Goal: Transaction & Acquisition: Purchase product/service

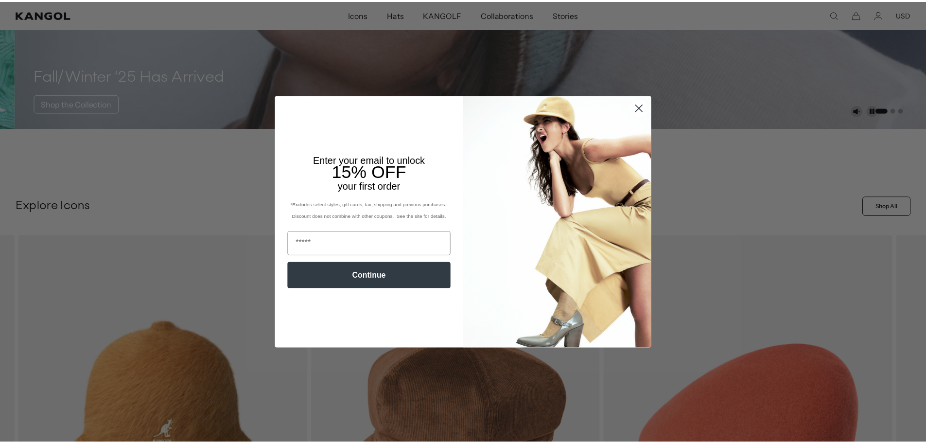
scroll to position [0, 200]
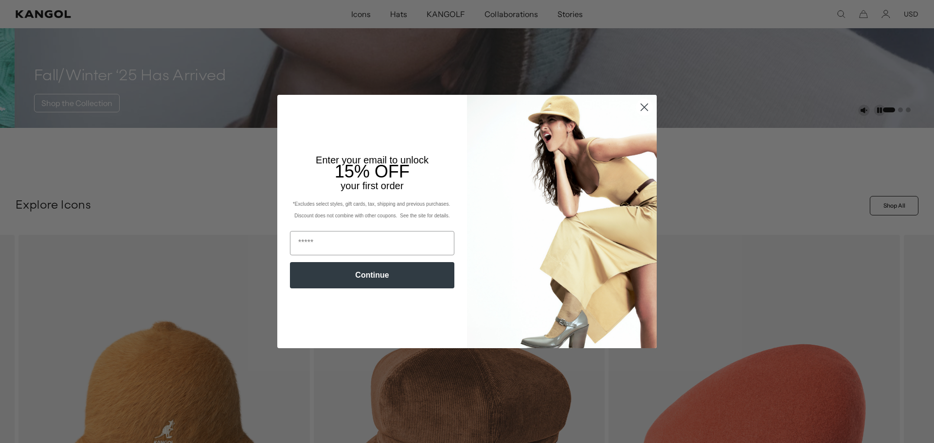
drag, startPoint x: 643, startPoint y: 106, endPoint x: 632, endPoint y: 98, distance: 13.6
click at [643, 106] on circle "Close dialog" at bounding box center [644, 107] width 16 height 16
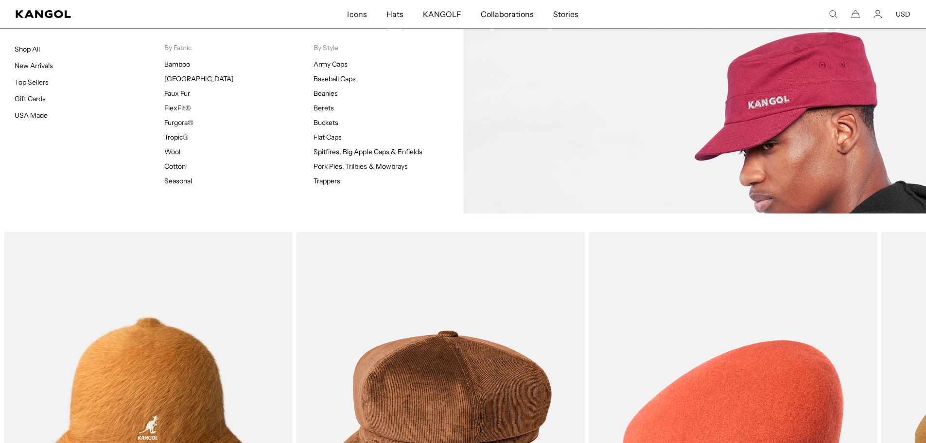
scroll to position [0, 0]
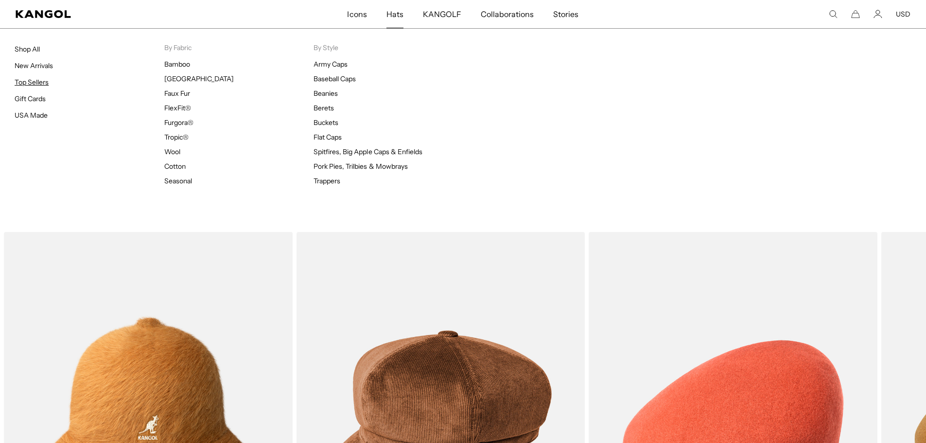
click at [36, 82] on link "Top Sellers" at bounding box center [32, 82] width 34 height 9
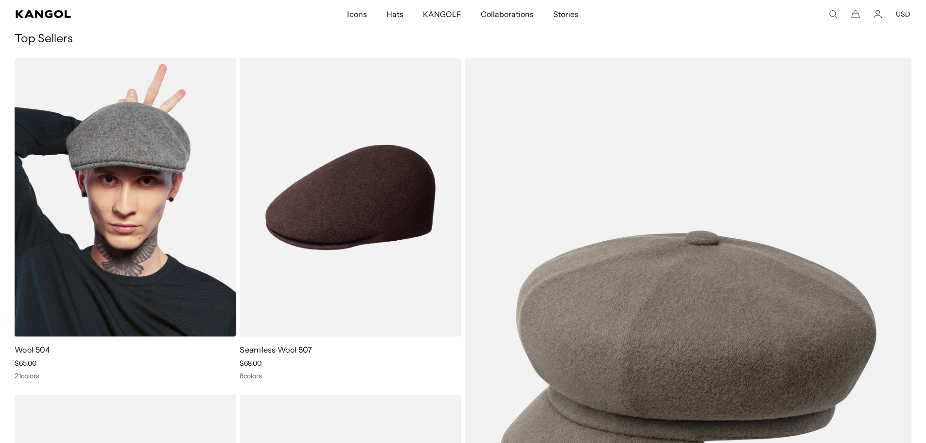
drag, startPoint x: 208, startPoint y: 180, endPoint x: 216, endPoint y: 174, distance: 10.1
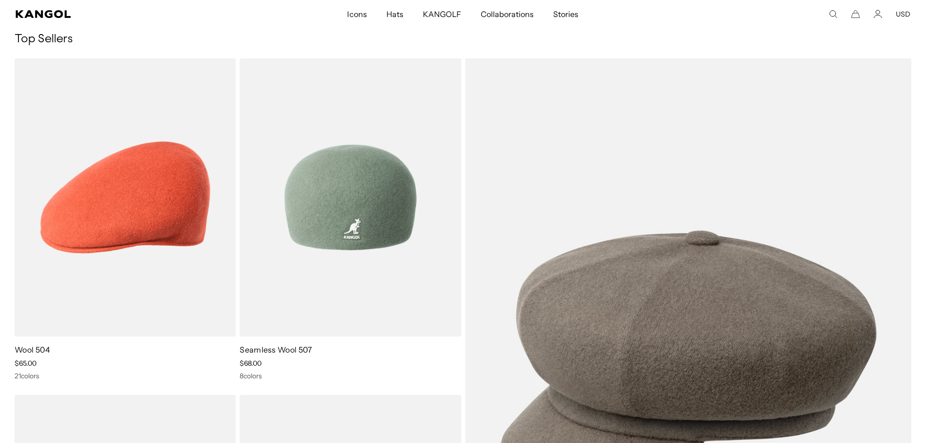
scroll to position [0, 200]
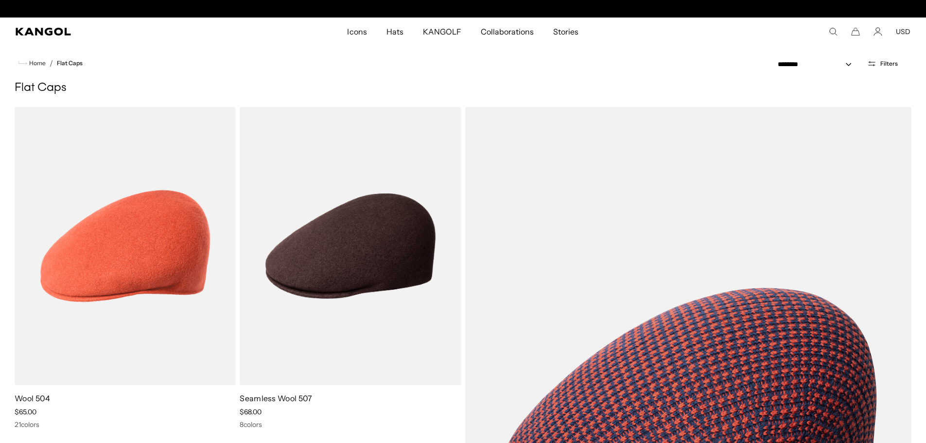
scroll to position [0, 200]
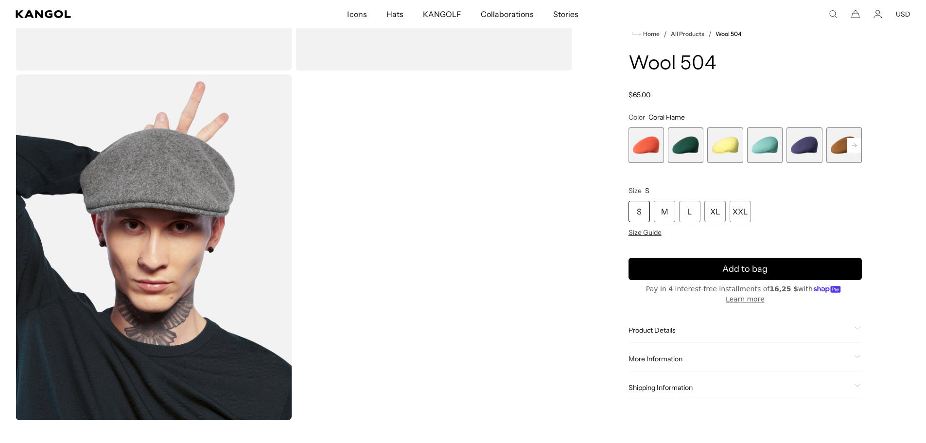
scroll to position [389, 0]
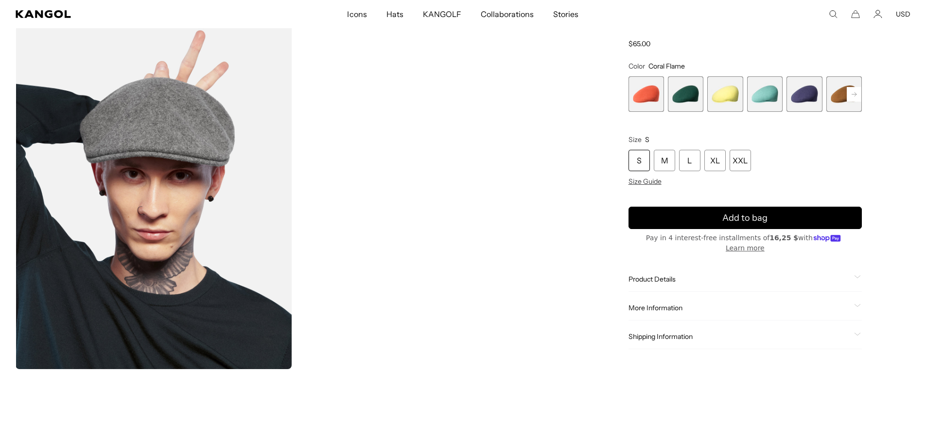
click at [637, 305] on span "More Information" at bounding box center [740, 308] width 222 height 9
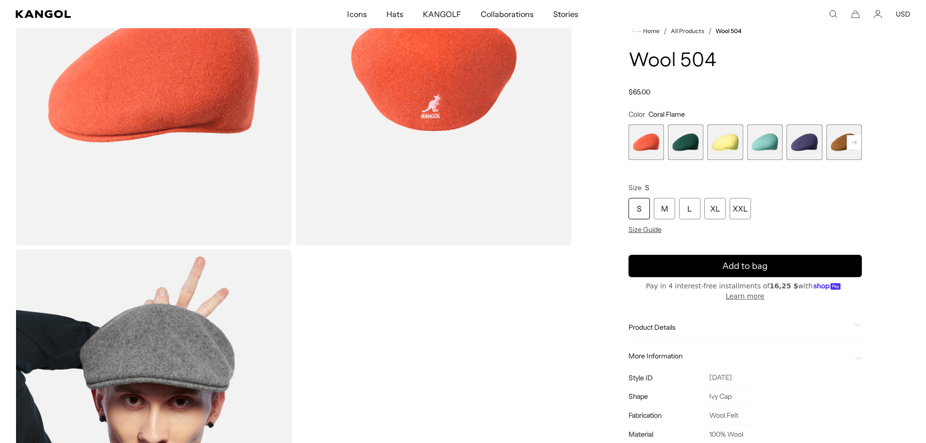
scroll to position [146, 0]
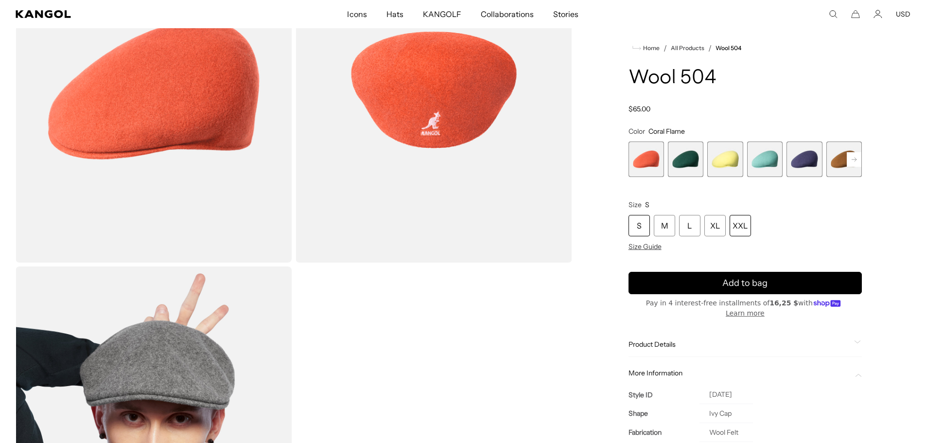
click at [739, 237] on div "XXL" at bounding box center [740, 225] width 21 height 21
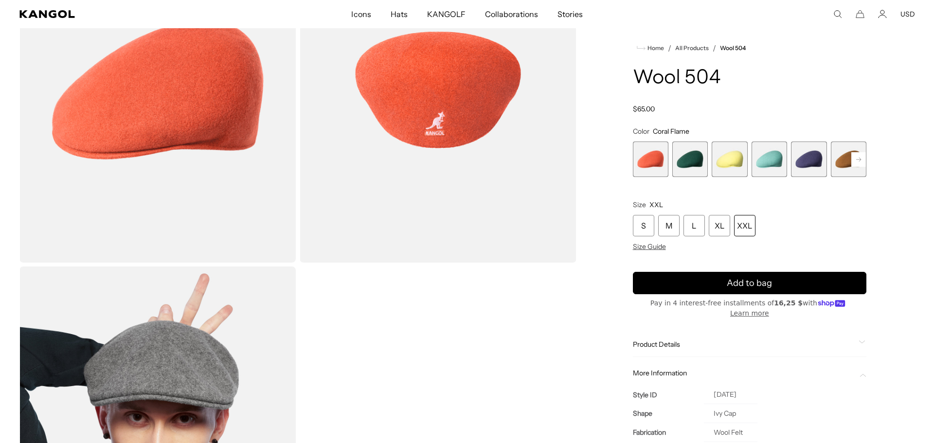
scroll to position [0, 200]
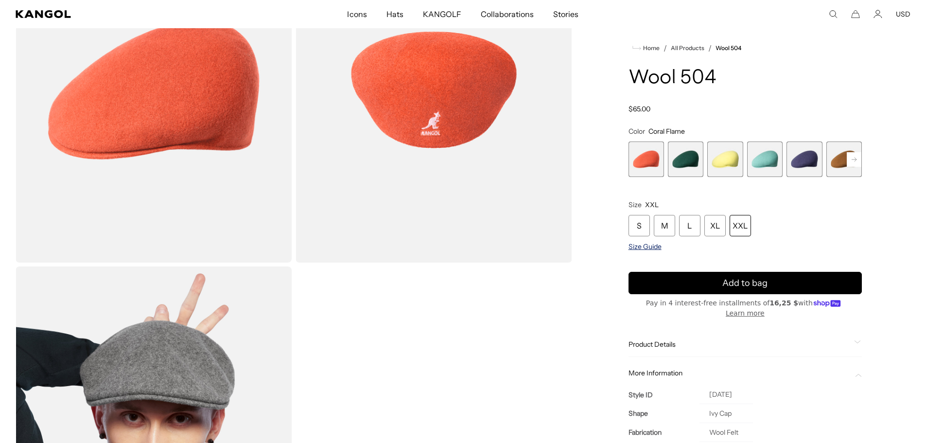
click at [642, 251] on span "Size Guide" at bounding box center [645, 247] width 33 height 9
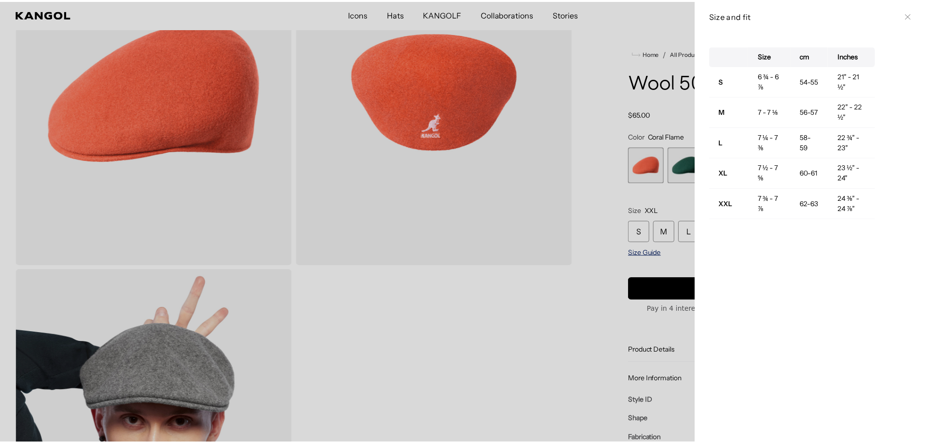
scroll to position [0, 0]
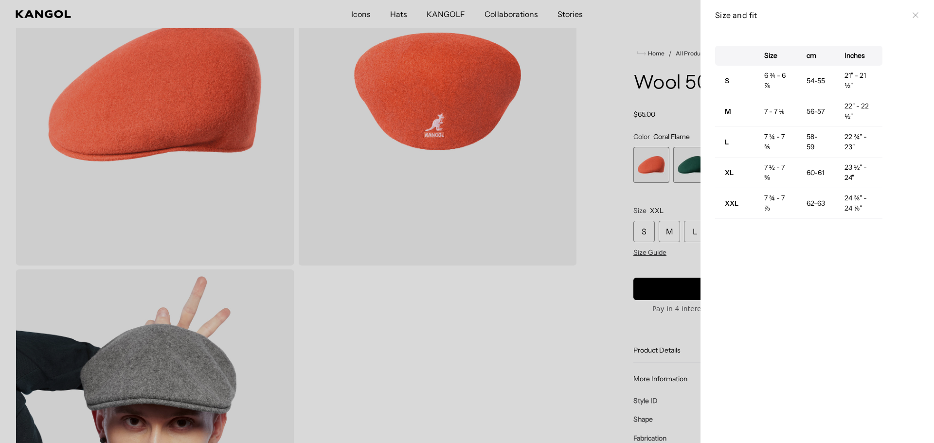
click at [607, 252] on div at bounding box center [467, 221] width 934 height 443
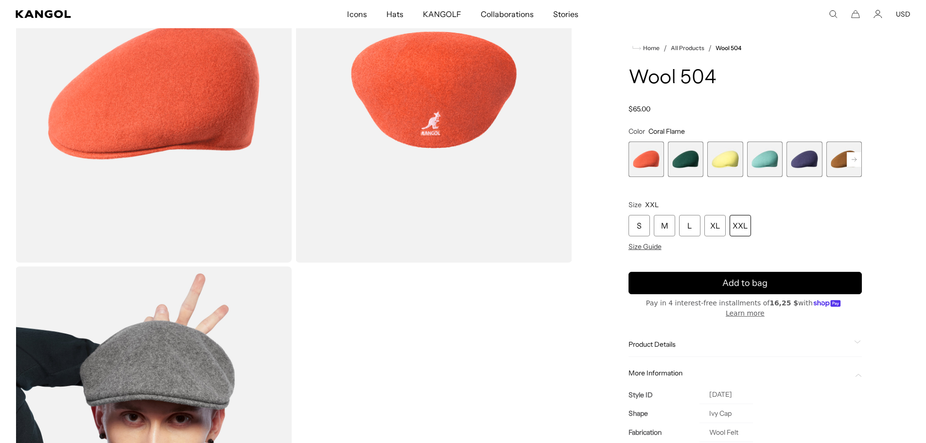
click at [855, 167] on rect at bounding box center [854, 159] width 15 height 15
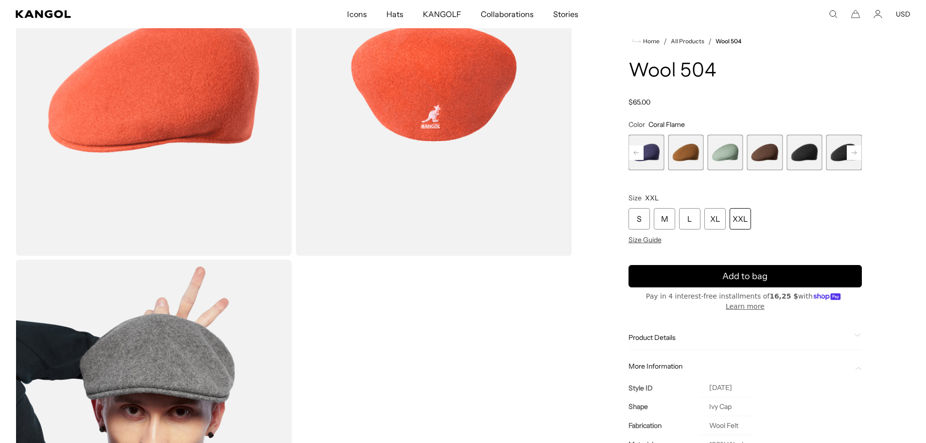
scroll to position [0, 0]
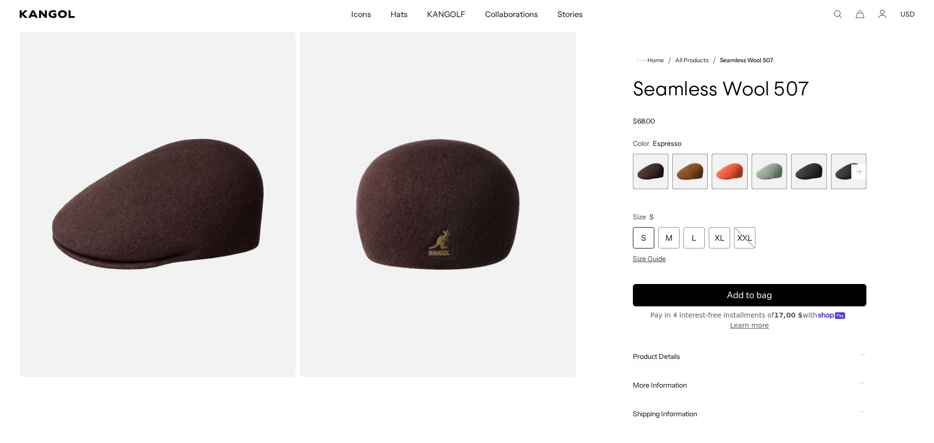
scroll to position [49, 0]
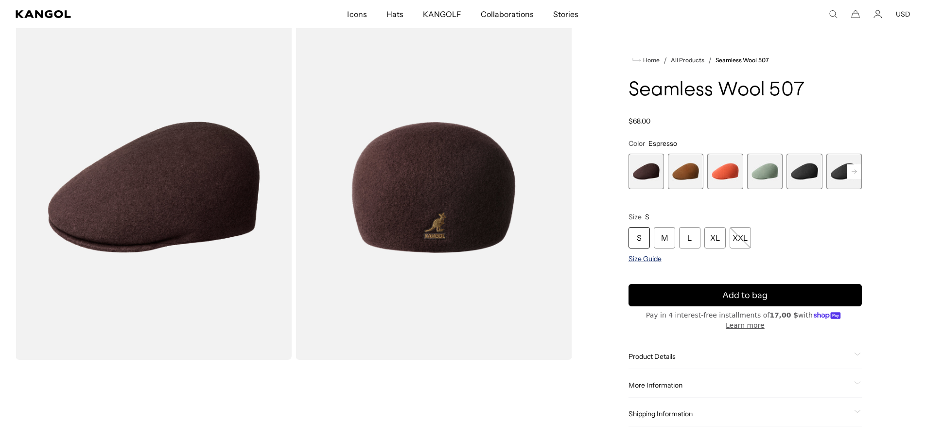
click at [650, 258] on span "Size Guide" at bounding box center [645, 258] width 33 height 9
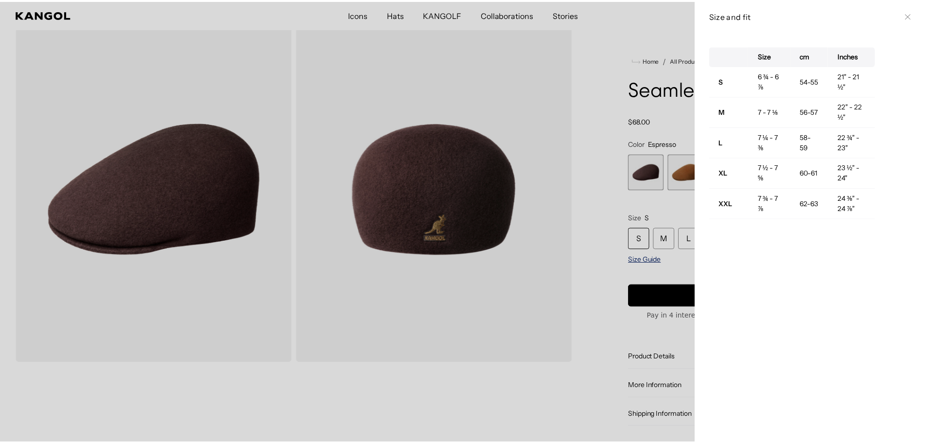
scroll to position [0, 0]
click at [606, 253] on div at bounding box center [467, 221] width 934 height 443
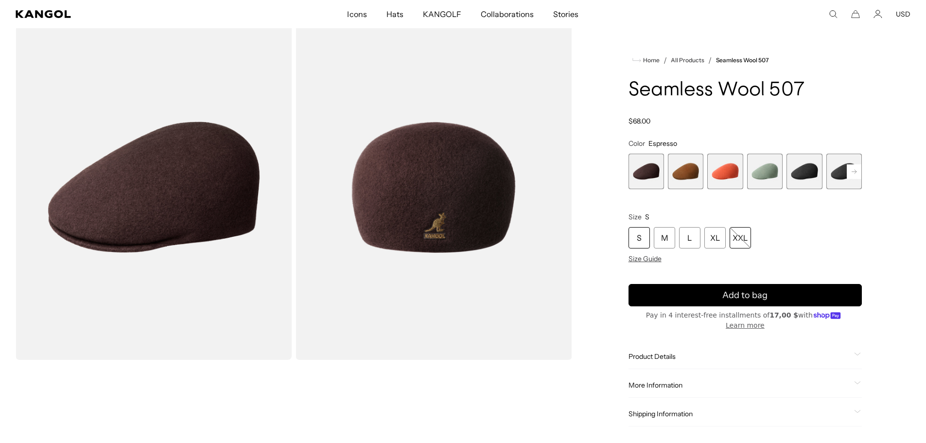
scroll to position [0, 200]
click at [737, 239] on div "XXL" at bounding box center [740, 237] width 21 height 21
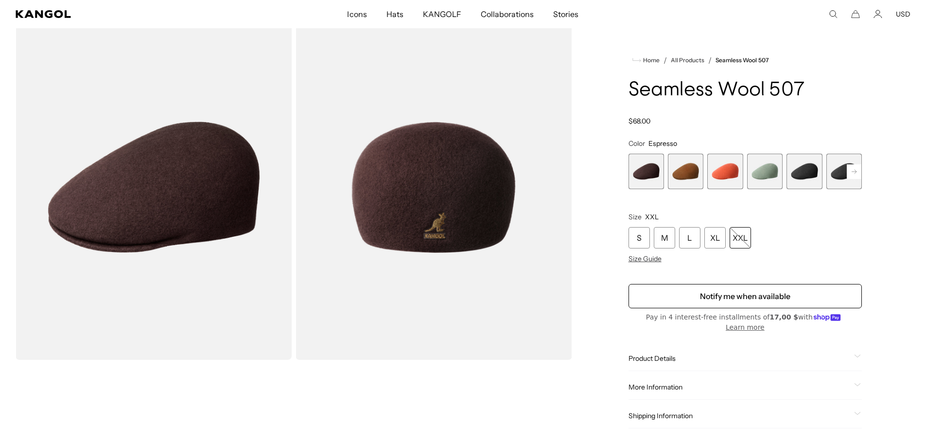
click at [794, 175] on span "5 of 9" at bounding box center [804, 171] width 35 height 35
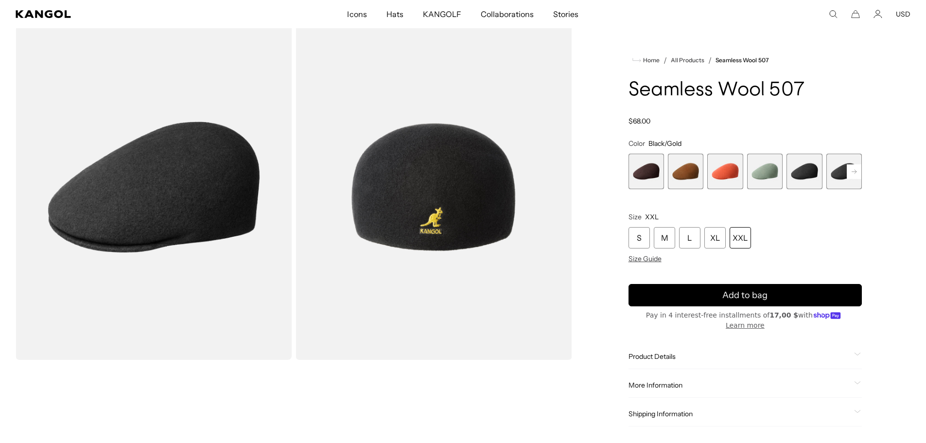
click at [837, 182] on span "6 of 9" at bounding box center [844, 171] width 35 height 35
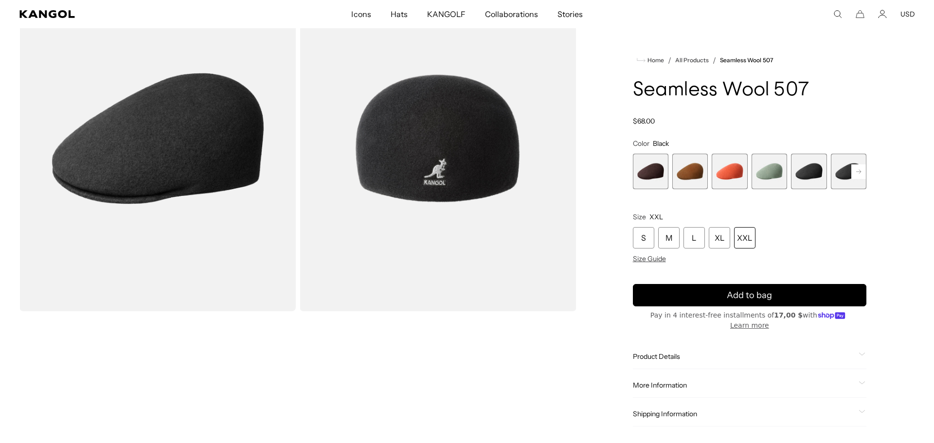
scroll to position [0, 200]
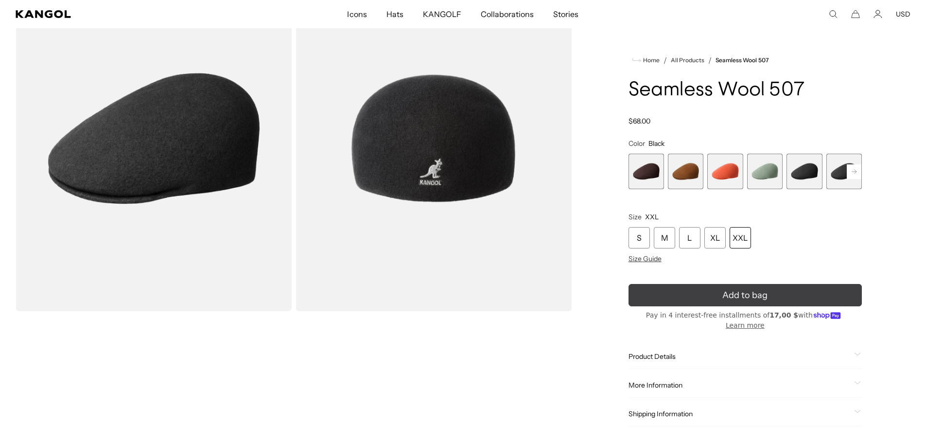
click at [680, 296] on button "Add to bag" at bounding box center [745, 295] width 233 height 22
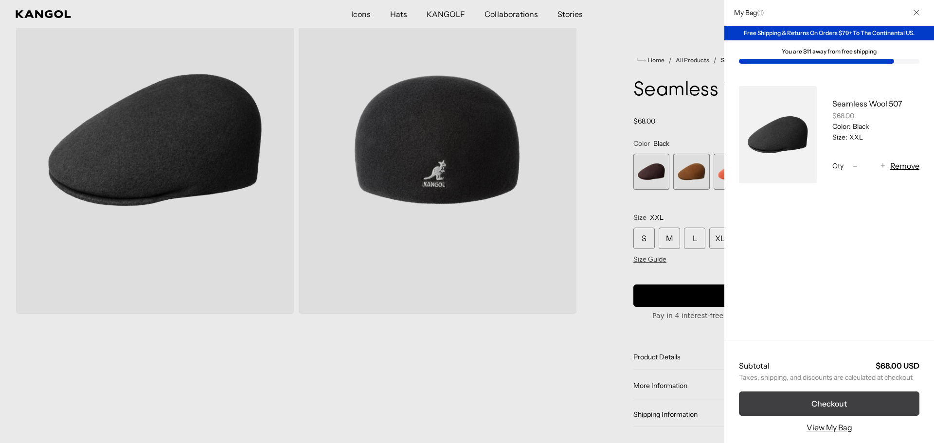
click at [739, 395] on button "Checkout" at bounding box center [829, 403] width 180 height 24
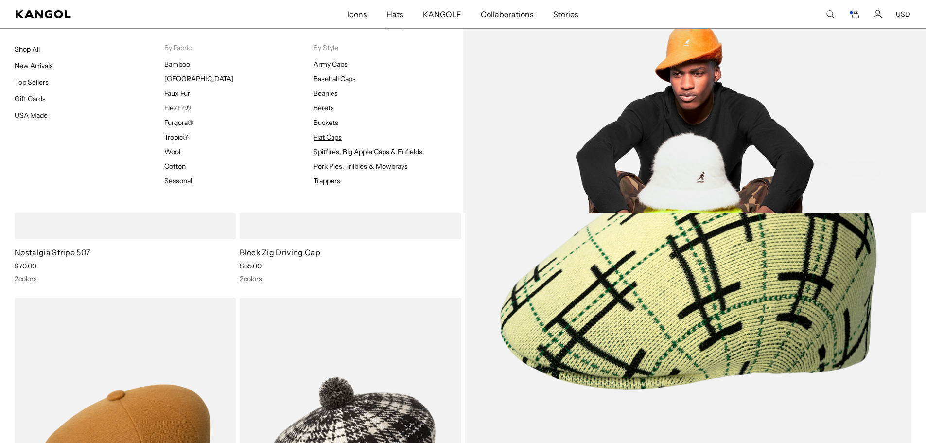
scroll to position [0, 200]
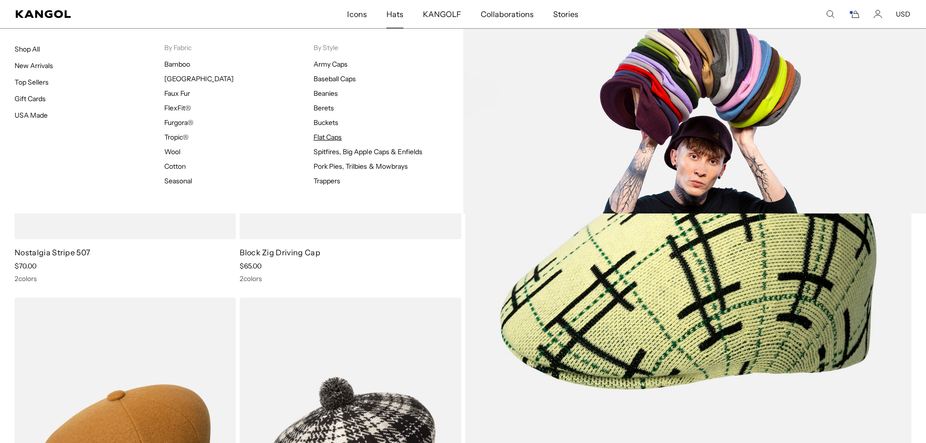
click at [325, 133] on link "Flat Caps" at bounding box center [328, 137] width 28 height 9
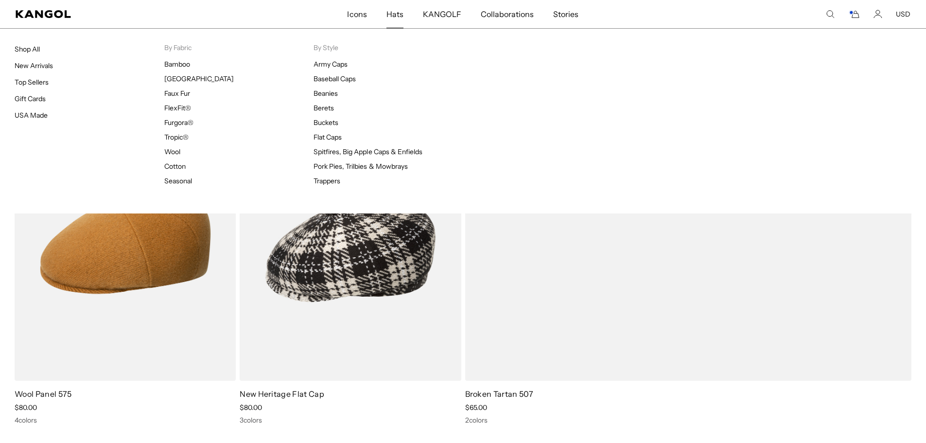
scroll to position [0, 200]
click at [44, 85] on link "Top Sellers" at bounding box center [32, 82] width 34 height 9
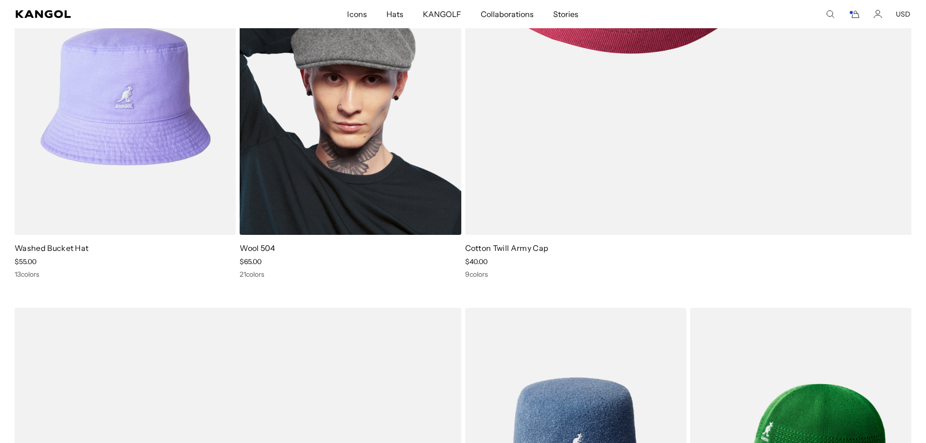
scroll to position [0, 200]
click at [337, 150] on img at bounding box center [350, 96] width 221 height 278
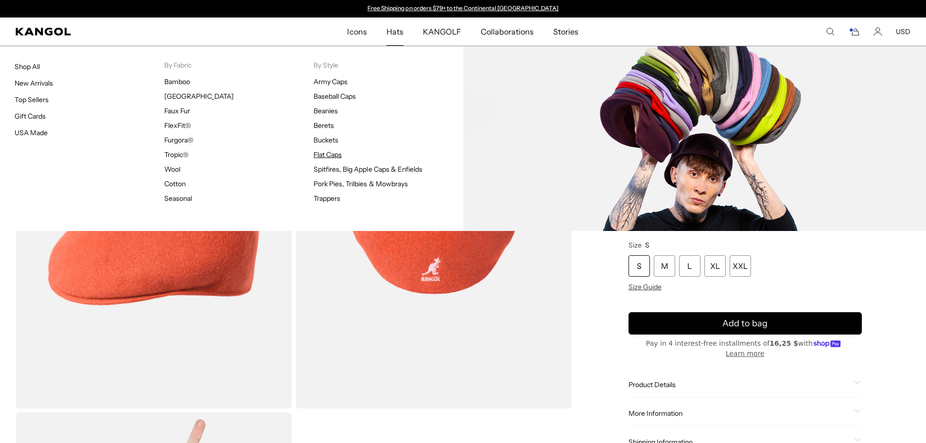
click at [318, 154] on link "Flat Caps" at bounding box center [328, 154] width 28 height 9
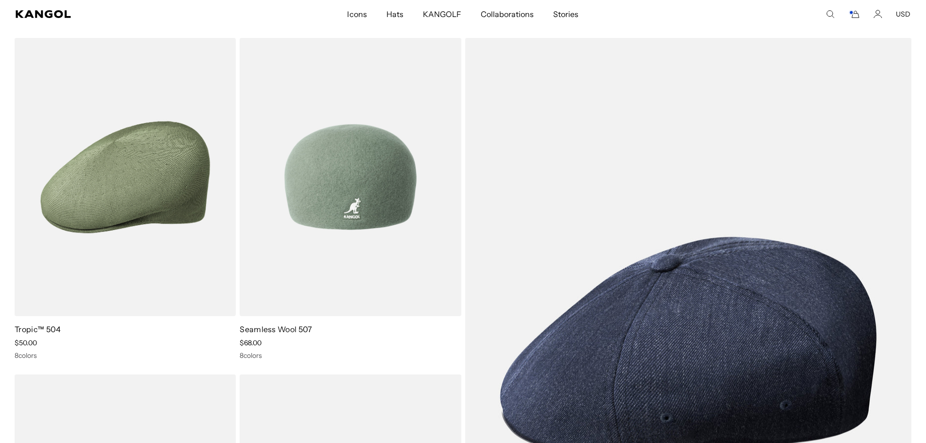
scroll to position [1451, 0]
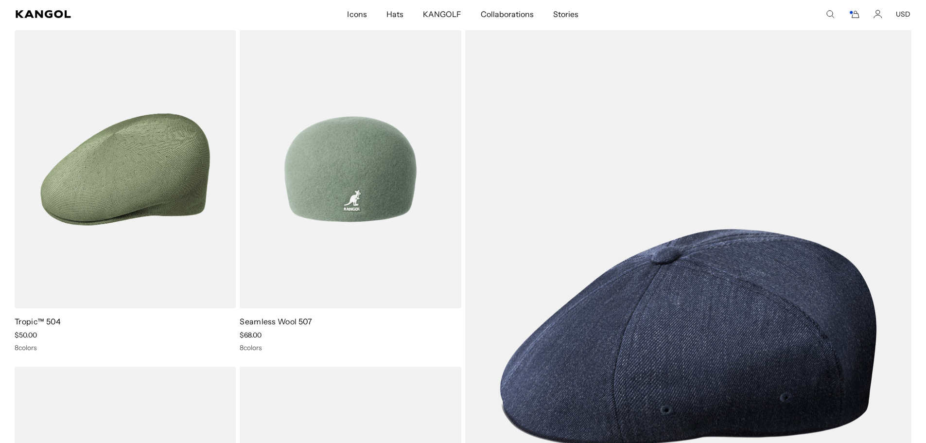
click at [379, 209] on img at bounding box center [350, 169] width 221 height 278
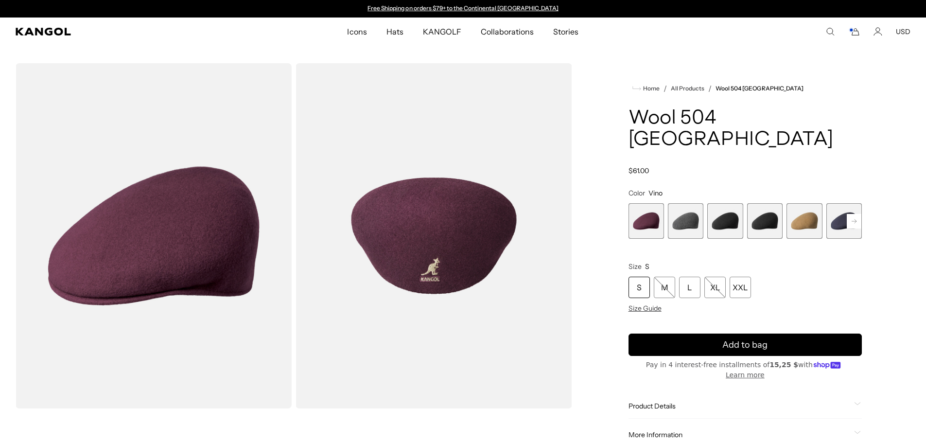
click at [766, 204] on span "4 of 12" at bounding box center [764, 220] width 35 height 35
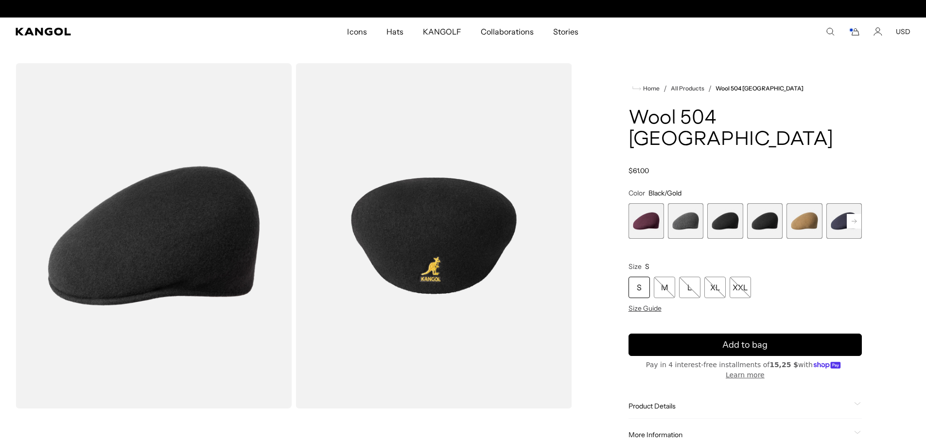
scroll to position [0, 200]
click at [726, 206] on span "3 of 12" at bounding box center [725, 220] width 35 height 35
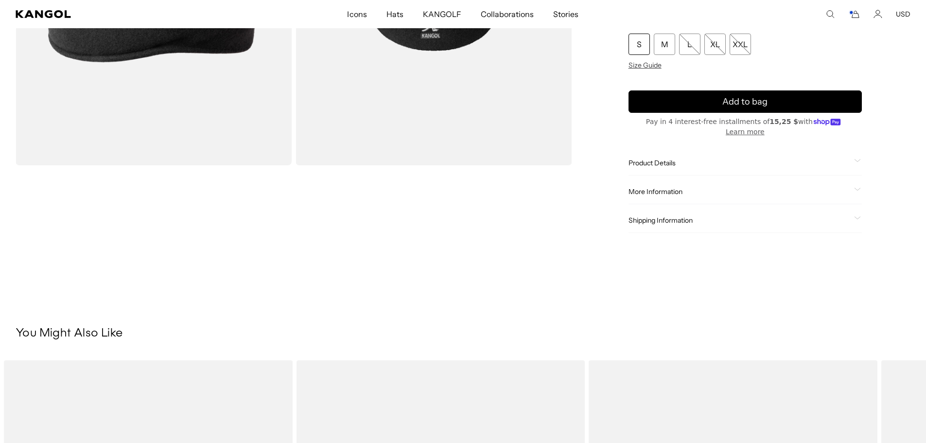
click at [707, 151] on div "Product Details This version of the classic Wool 504 is produced in America; pa…" at bounding box center [745, 163] width 233 height 25
click at [698, 159] on span "Product Details" at bounding box center [740, 163] width 222 height 9
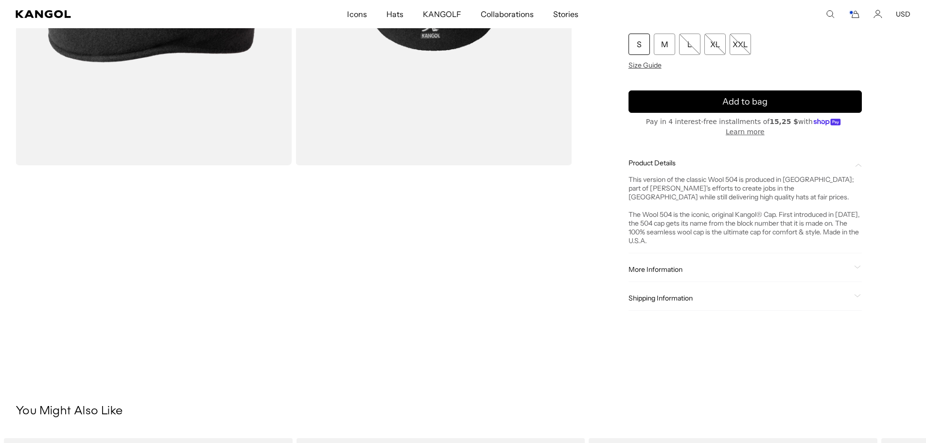
scroll to position [0, 200]
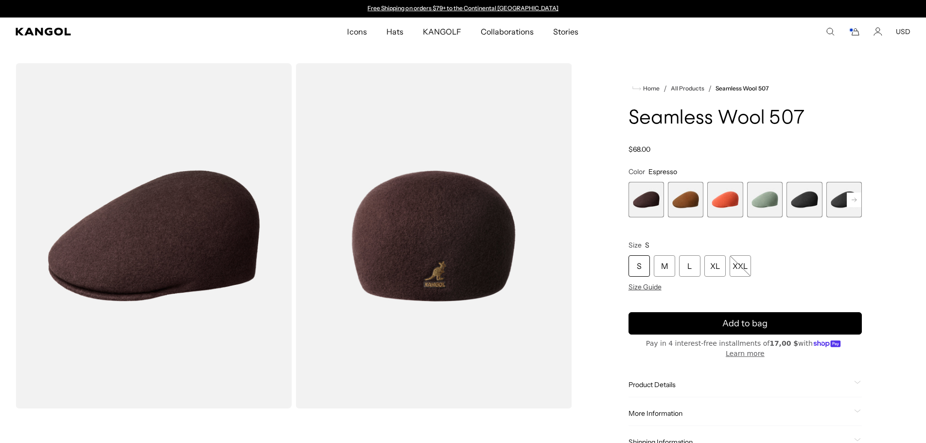
scroll to position [292, 0]
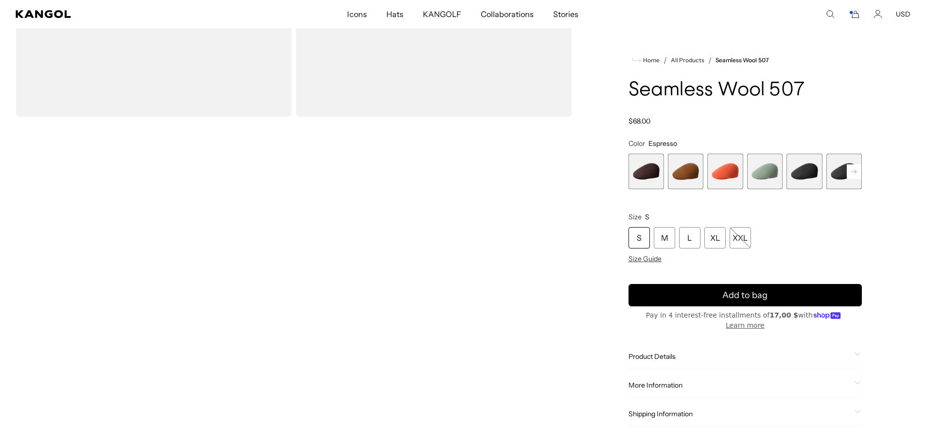
click at [728, 352] on span "Product Details" at bounding box center [740, 356] width 222 height 9
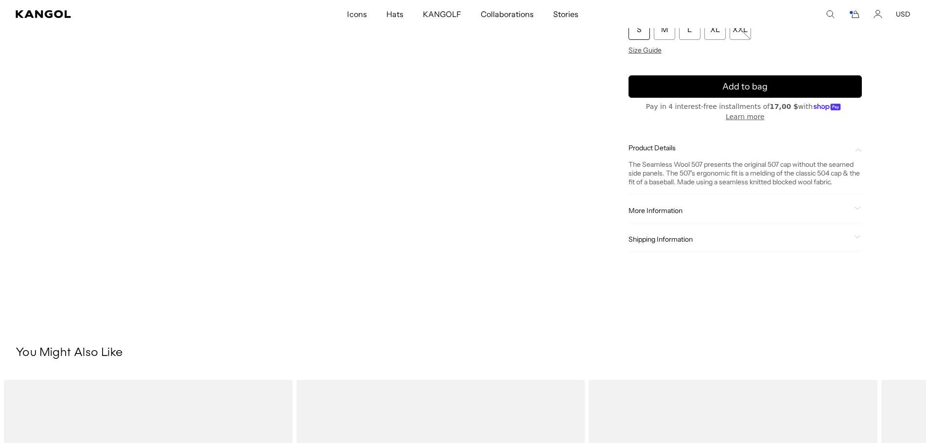
scroll to position [0, 200]
